Goal: Task Accomplishment & Management: Manage account settings

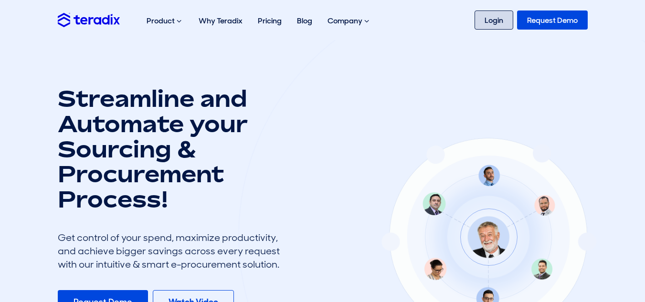
click at [493, 24] on link "Login" at bounding box center [493, 19] width 39 height 19
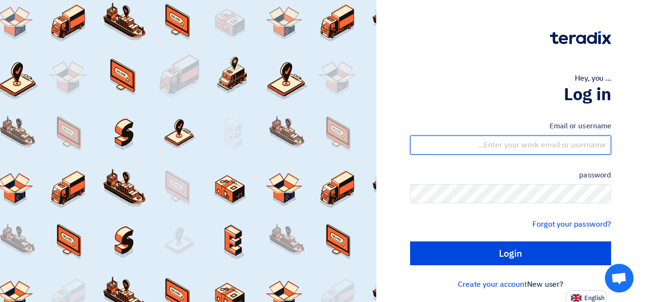
click at [588, 148] on input "text" at bounding box center [510, 144] width 201 height 19
type input "ammar@bw-saudi.com"
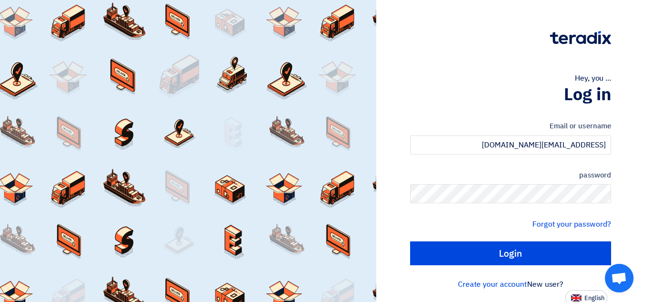
click at [479, 228] on div "Forgot your password?" at bounding box center [510, 224] width 201 height 11
